Goal: Information Seeking & Learning: Learn about a topic

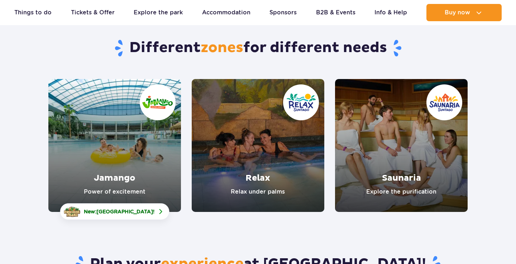
scroll to position [63, 0]
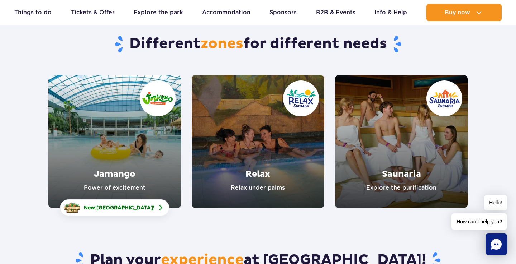
click at [146, 147] on link "Jamango" at bounding box center [114, 141] width 133 height 133
click at [226, 126] on link "Relax" at bounding box center [258, 141] width 133 height 133
click at [376, 115] on link "Saunaria" at bounding box center [401, 141] width 133 height 133
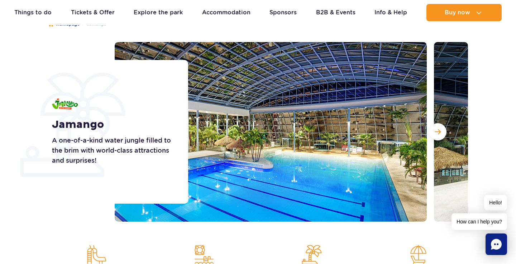
scroll to position [79, 0]
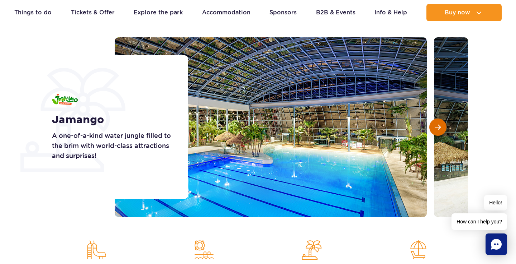
click at [441, 127] on span "Next slide" at bounding box center [438, 127] width 6 height 6
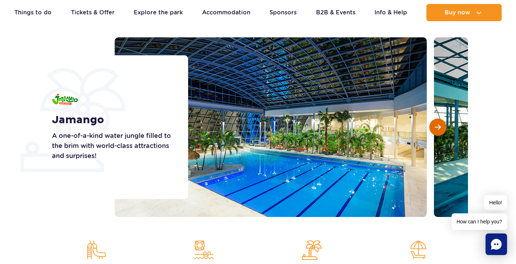
click at [441, 127] on span "Next slide" at bounding box center [438, 127] width 6 height 6
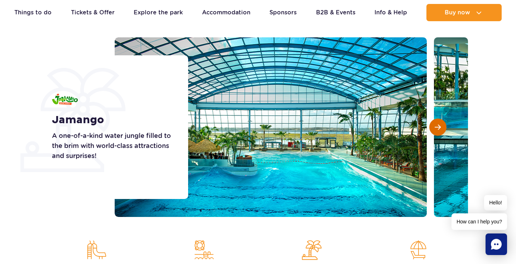
click at [441, 127] on span "Next slide" at bounding box center [438, 127] width 6 height 6
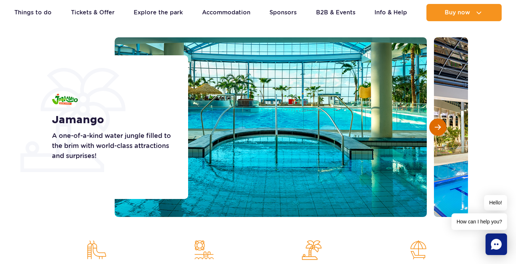
click at [441, 127] on span "Next slide" at bounding box center [438, 127] width 6 height 6
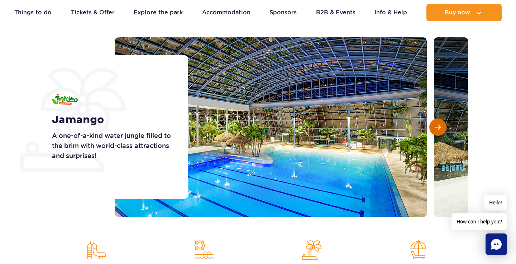
click at [441, 127] on span "Next slide" at bounding box center [438, 127] width 6 height 6
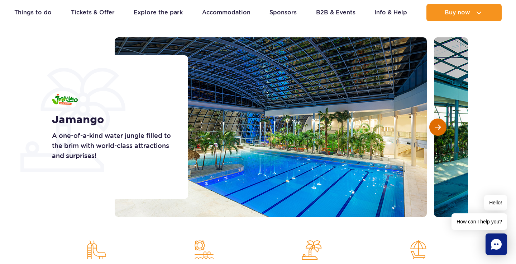
click at [441, 127] on span "Next slide" at bounding box center [438, 127] width 6 height 6
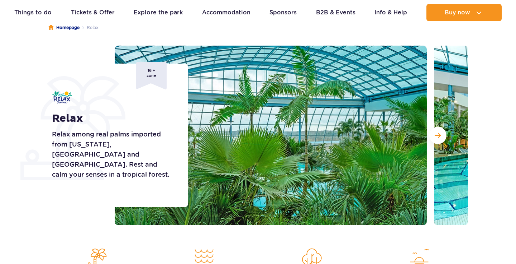
scroll to position [71, 0]
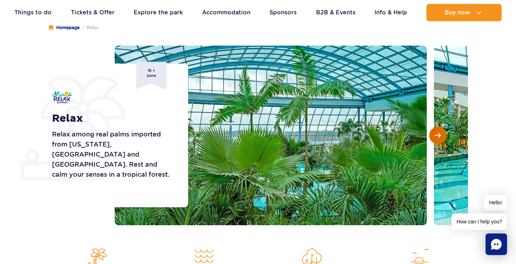
click at [433, 135] on button "Next slide" at bounding box center [438, 135] width 17 height 17
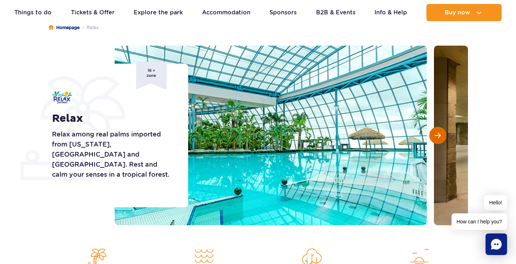
click at [433, 135] on button "Next slide" at bounding box center [438, 135] width 17 height 17
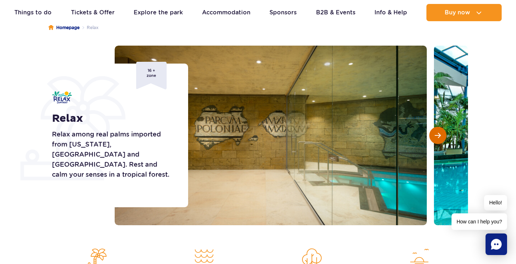
click at [433, 135] on button "Next slide" at bounding box center [438, 135] width 17 height 17
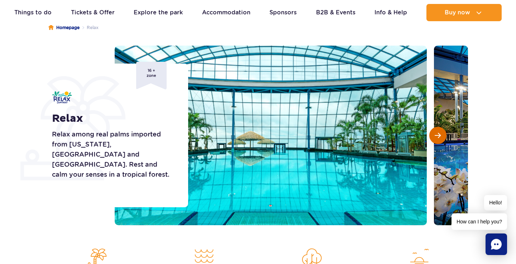
click at [433, 135] on button "Next slide" at bounding box center [438, 135] width 17 height 17
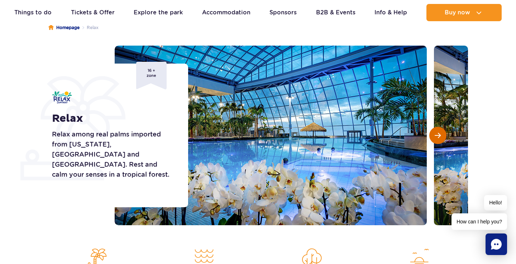
click at [433, 135] on button "Next slide" at bounding box center [438, 135] width 17 height 17
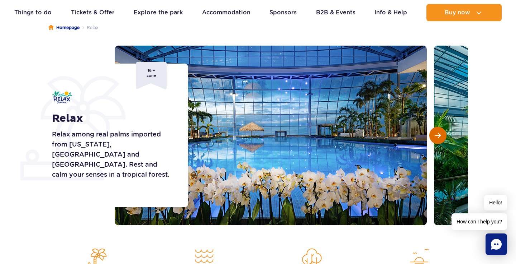
click at [433, 135] on button "Next slide" at bounding box center [438, 135] width 17 height 17
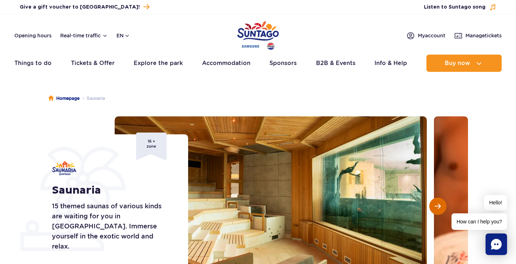
click at [440, 206] on span "Next slide" at bounding box center [438, 206] width 6 height 6
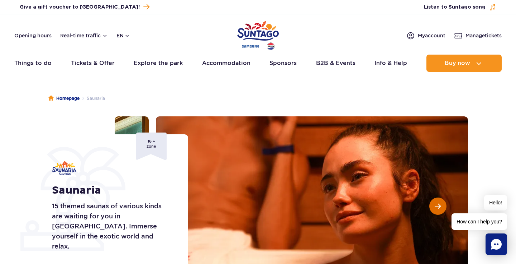
click at [440, 206] on span "Next slide" at bounding box center [438, 206] width 6 height 6
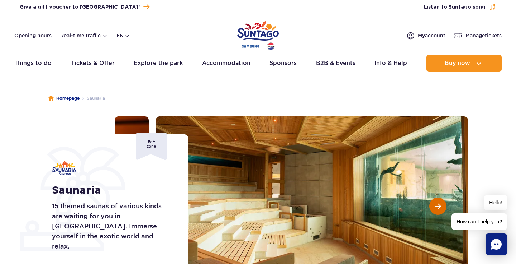
click at [440, 206] on span "Next slide" at bounding box center [438, 206] width 6 height 6
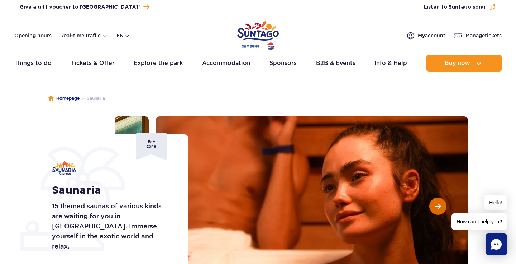
click at [440, 206] on span "Next slide" at bounding box center [438, 206] width 6 height 6
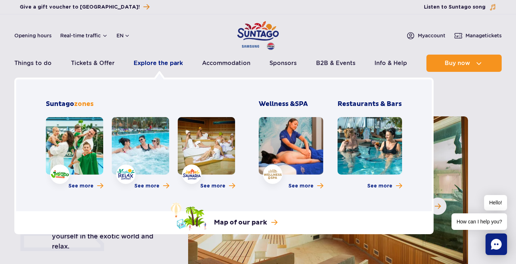
click at [157, 65] on link "Explore the park" at bounding box center [158, 63] width 49 height 17
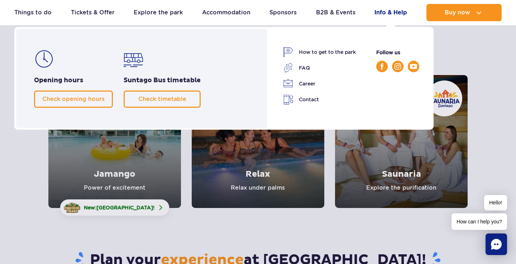
click at [382, 13] on link "Info & Help" at bounding box center [391, 12] width 33 height 17
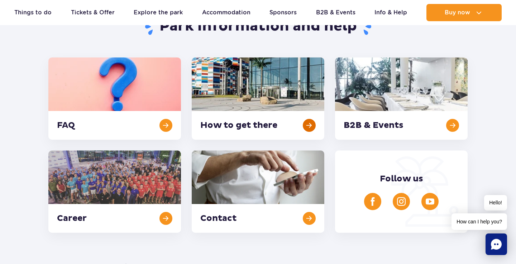
scroll to position [83, 0]
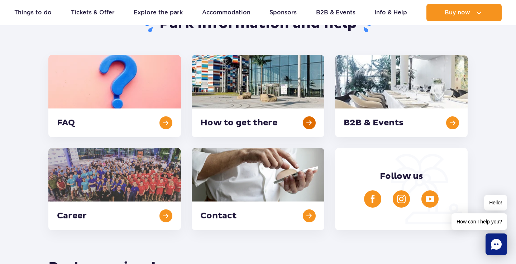
click at [275, 120] on link at bounding box center [258, 96] width 133 height 82
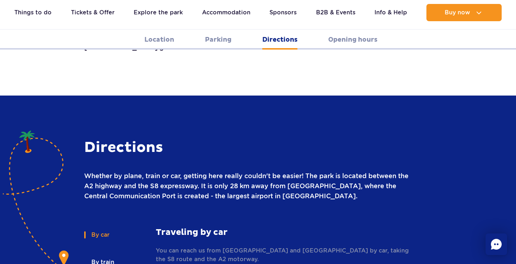
scroll to position [904, 0]
